Goal: Task Accomplishment & Management: Manage account settings

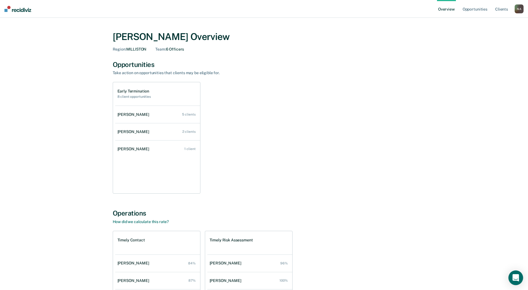
click at [516, 278] on icon "Open Intercom Messenger" at bounding box center [515, 278] width 6 height 7
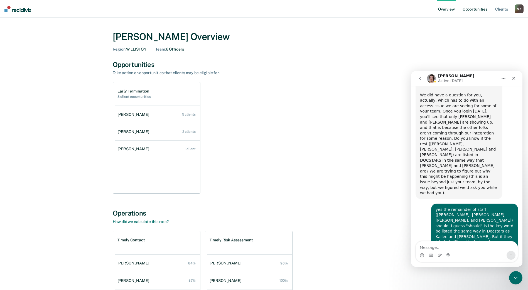
click at [471, 8] on link "Opportunities" at bounding box center [474, 9] width 27 height 18
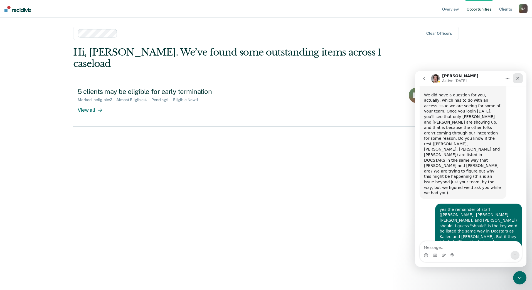
click at [517, 78] on icon "Close" at bounding box center [518, 78] width 4 height 4
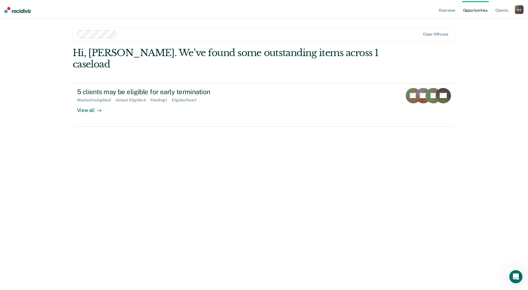
scroll to position [411, 0]
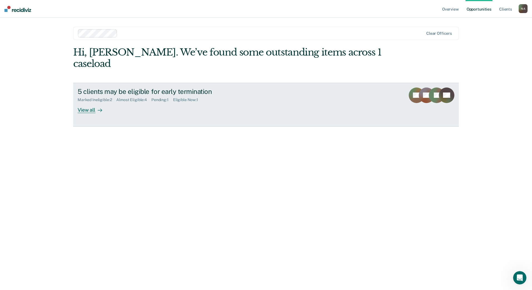
click at [96, 102] on div "View all" at bounding box center [93, 107] width 31 height 11
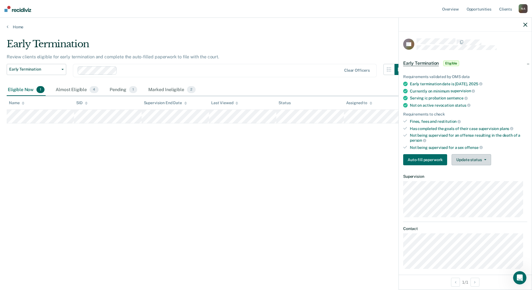
click at [478, 160] on button "Update status" at bounding box center [471, 159] width 39 height 11
click at [469, 182] on button "Mark Ineligible" at bounding box center [479, 182] width 54 height 9
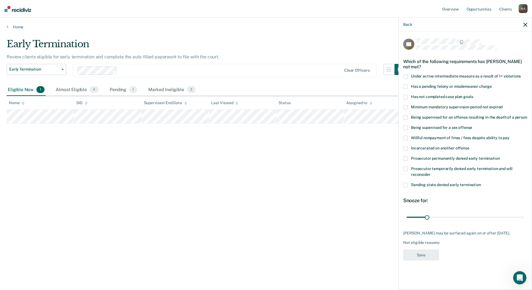
click at [405, 96] on span at bounding box center [405, 97] width 4 height 4
click at [473, 95] on input "Has not completed case plan goals" at bounding box center [473, 95] width 0 height 0
click at [405, 85] on span at bounding box center [405, 87] width 4 height 4
click at [492, 85] on input "Has a pending felony or misdemeanor charge" at bounding box center [492, 85] width 0 height 0
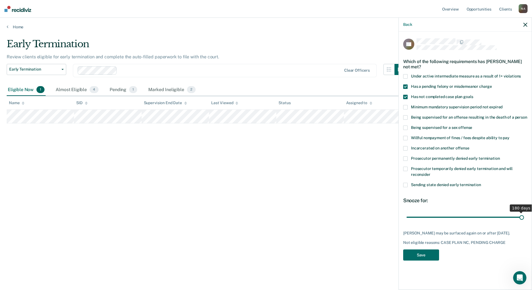
drag, startPoint x: 428, startPoint y: 218, endPoint x: 528, endPoint y: 213, distance: 100.0
click at [524, 213] on input "range" at bounding box center [464, 218] width 117 height 10
drag, startPoint x: 522, startPoint y: 217, endPoint x: 465, endPoint y: 227, distance: 58.7
click at [465, 222] on input "range" at bounding box center [464, 218] width 117 height 10
drag, startPoint x: 465, startPoint y: 217, endPoint x: 487, endPoint y: 217, distance: 21.7
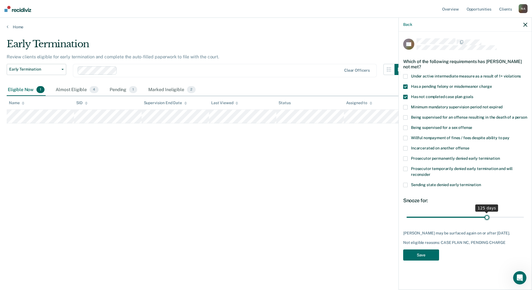
type input "125"
click at [487, 217] on input "range" at bounding box center [464, 218] width 117 height 10
click at [433, 256] on button "Save" at bounding box center [421, 255] width 36 height 11
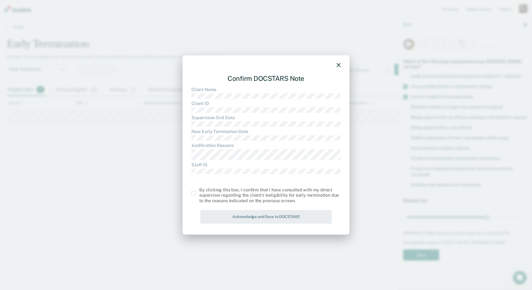
click at [195, 193] on span at bounding box center [193, 193] width 4 height 4
click at [199, 191] on input "checkbox" at bounding box center [199, 191] width 0 height 0
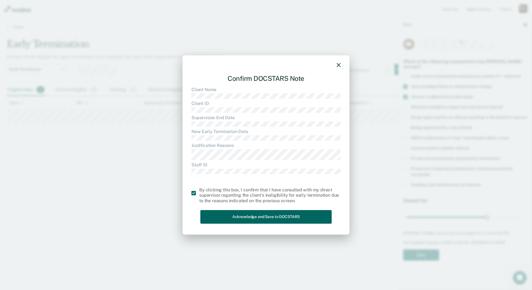
click at [217, 211] on button "Acknowledge and Save to DOCSTARS" at bounding box center [265, 217] width 131 height 14
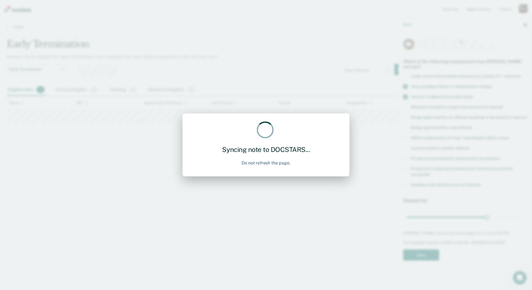
click at [218, 216] on div "Syncing note to DOCSTARS... Do not refresh the page." at bounding box center [266, 145] width 532 height 290
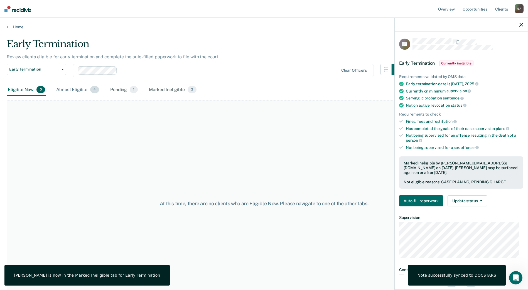
click at [64, 88] on div "Almost Eligible 4" at bounding box center [77, 90] width 45 height 12
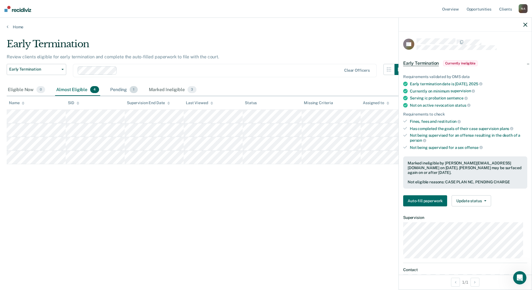
click at [114, 89] on div "Pending 1" at bounding box center [124, 90] width 30 height 12
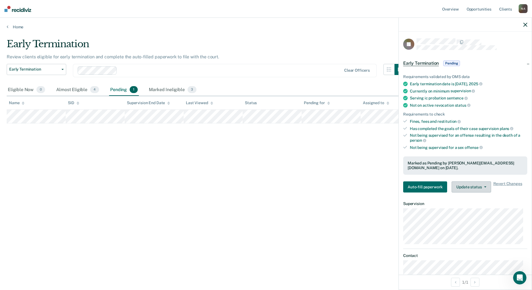
click at [473, 183] on button "Update status" at bounding box center [471, 187] width 39 height 11
click at [337, 209] on div "Early Termination Review clients eligible for early termination and complete th…" at bounding box center [266, 143] width 519 height 210
click at [75, 92] on div "Almost Eligible 4" at bounding box center [77, 90] width 45 height 12
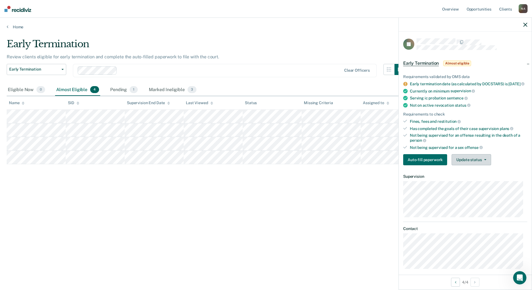
click at [468, 165] on button "Update status" at bounding box center [471, 159] width 39 height 11
click at [470, 184] on button "Mark Ineligible" at bounding box center [479, 182] width 54 height 9
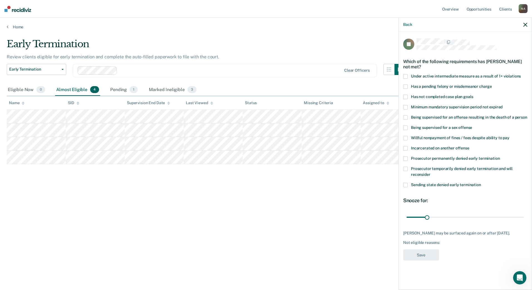
click at [407, 185] on span at bounding box center [405, 185] width 4 height 4
click at [481, 183] on input "Sending state denied early termination" at bounding box center [481, 183] width 0 height 0
click at [404, 186] on span at bounding box center [405, 185] width 4 height 4
click at [481, 183] on input "Sending state denied early termination" at bounding box center [481, 183] width 0 height 0
click at [406, 169] on span at bounding box center [405, 169] width 4 height 4
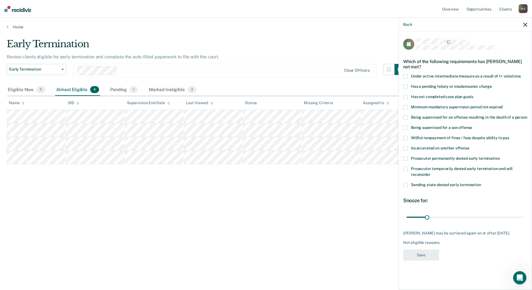
click at [430, 173] on input "Prosecutor temporarily denied early termination and will reconsider" at bounding box center [430, 173] width 0 height 0
drag, startPoint x: 427, startPoint y: 216, endPoint x: 471, endPoint y: 212, distance: 44.4
type input "100"
click at [471, 213] on input "range" at bounding box center [464, 218] width 117 height 10
click at [424, 255] on button "Save" at bounding box center [421, 255] width 36 height 11
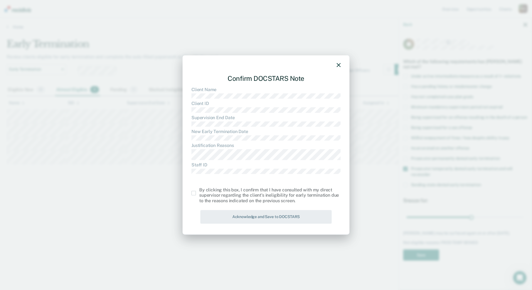
click at [195, 196] on div "By clicking this box, I confirm that I have consulted with my direct supervisor…" at bounding box center [265, 196] width 149 height 16
click at [194, 195] on span at bounding box center [193, 193] width 4 height 4
click at [199, 191] on input "checkbox" at bounding box center [199, 191] width 0 height 0
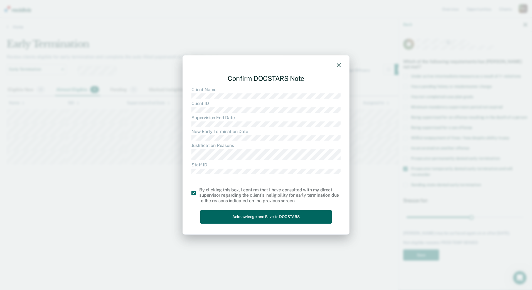
click at [225, 218] on button "Acknowledge and Save to DOCSTARS" at bounding box center [265, 217] width 131 height 14
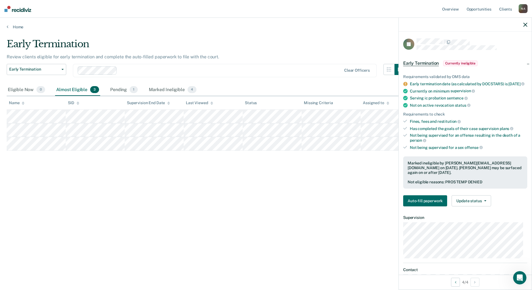
click at [244, 201] on div "Early Termination Review clients eligible for early termination and complete th…" at bounding box center [266, 143] width 519 height 210
click at [123, 181] on div "Early Termination Review clients eligible for early termination and complete th…" at bounding box center [266, 143] width 519 height 210
click at [528, 25] on div at bounding box center [465, 25] width 133 height 14
click at [525, 25] on icon "button" at bounding box center [525, 25] width 4 height 4
click at [525, 25] on div at bounding box center [465, 25] width 133 height 14
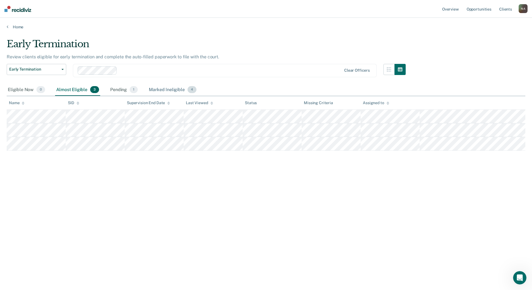
click at [162, 85] on div "Marked Ineligible 4" at bounding box center [173, 90] width 50 height 12
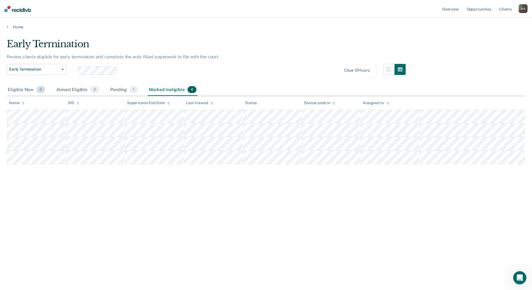
drag, startPoint x: 25, startPoint y: 89, endPoint x: 28, endPoint y: 89, distance: 3.6
click at [25, 89] on div "Eligible Now 0" at bounding box center [27, 90] width 40 height 12
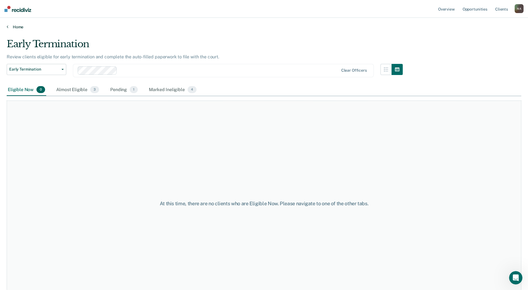
click at [17, 26] on link "Home" at bounding box center [264, 26] width 514 height 5
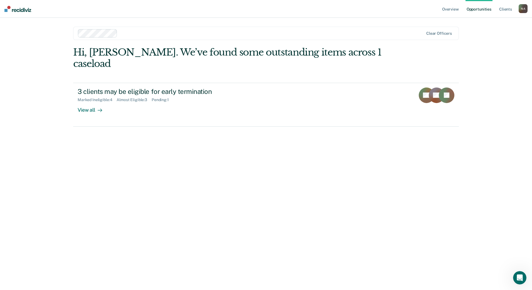
click at [461, 4] on ul "Overview Opportunities Client s" at bounding box center [480, 9] width 78 height 18
click at [457, 7] on link "Overview" at bounding box center [450, 9] width 19 height 18
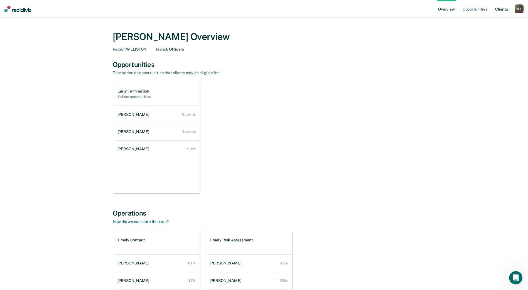
click at [498, 8] on link "Client s" at bounding box center [501, 9] width 15 height 18
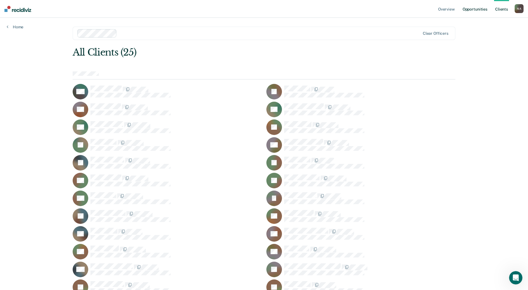
click at [470, 9] on link "Opportunities" at bounding box center [474, 9] width 27 height 18
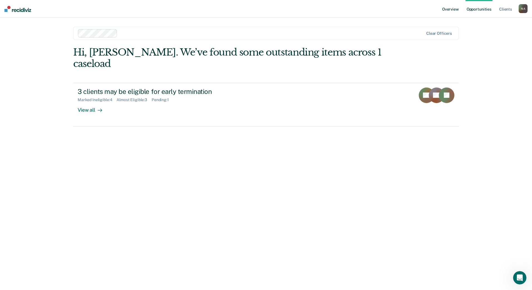
click at [456, 11] on link "Overview" at bounding box center [450, 9] width 19 height 18
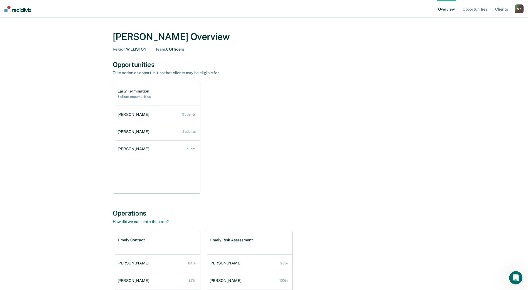
click at [519, 9] on div "N A" at bounding box center [518, 8] width 9 height 9
click at [519, 277] on div "Open Intercom Messenger" at bounding box center [515, 277] width 18 height 18
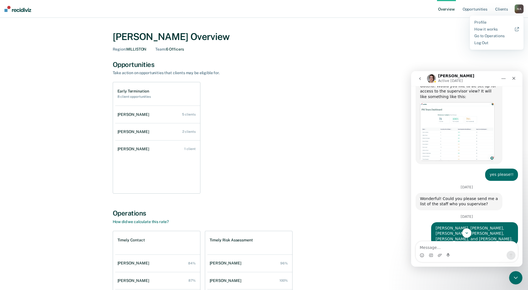
scroll to position [188, 0]
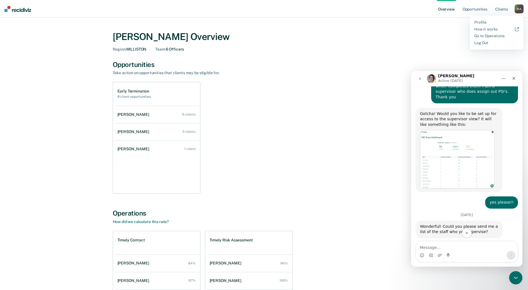
click at [248, 90] on div "Early Termination 8 client opportunities [PERSON_NAME] 5 clients [PERSON_NAME] …" at bounding box center [264, 138] width 303 height 112
click at [463, 9] on link "Opportunities" at bounding box center [474, 9] width 27 height 18
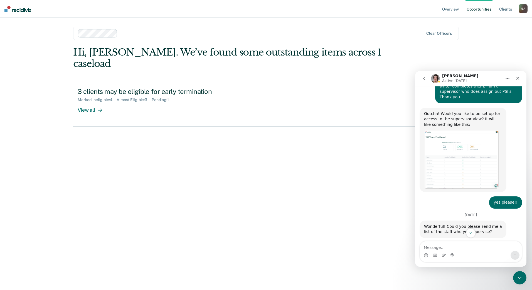
click at [7, 11] on img at bounding box center [17, 9] width 27 height 6
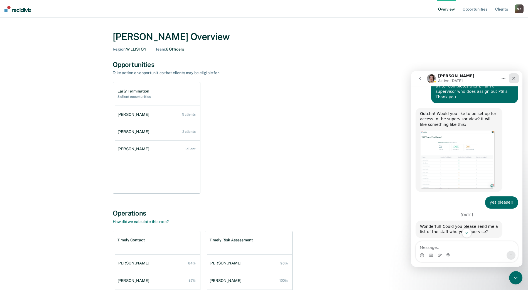
click at [514, 81] on div "Close" at bounding box center [514, 78] width 10 height 10
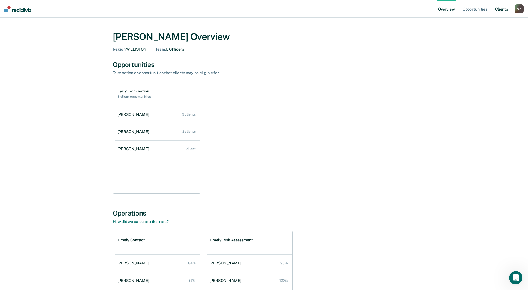
click at [509, 8] on link "Client s" at bounding box center [501, 9] width 15 height 18
